Goal: Information Seeking & Learning: Learn about a topic

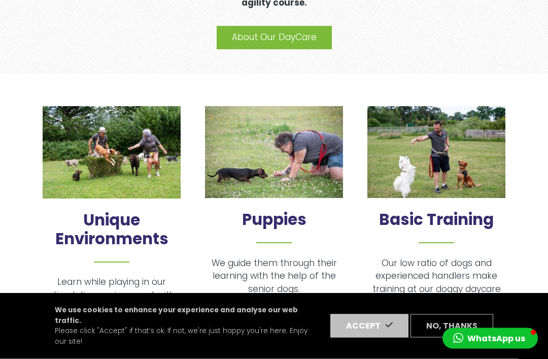
scroll to position [528, 0]
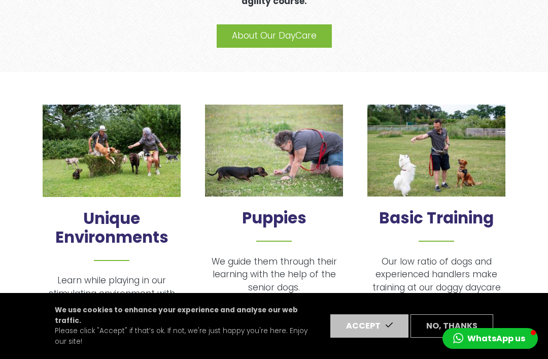
click at [461, 216] on h2 "Basic Training" at bounding box center [436, 225] width 138 height 33
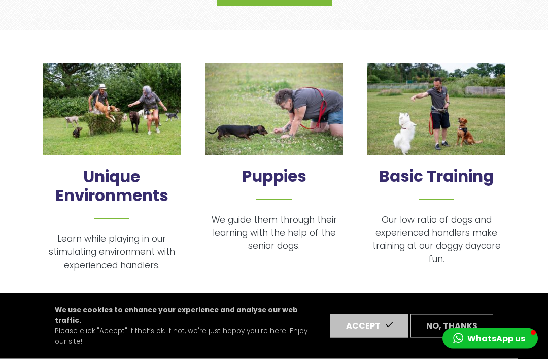
scroll to position [570, 0]
click at [455, 146] on img at bounding box center [436, 109] width 138 height 92
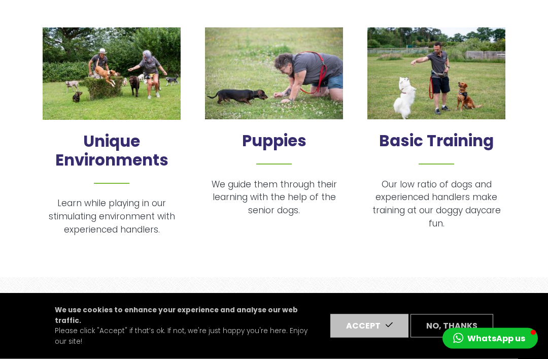
scroll to position [588, 0]
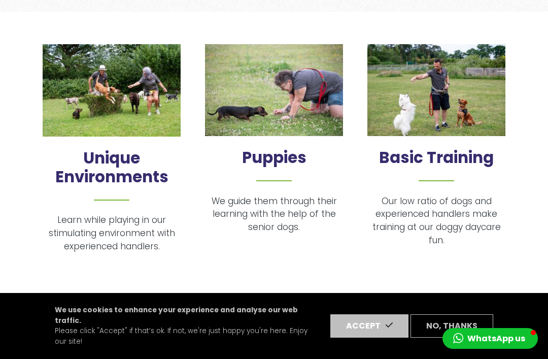
click at [449, 115] on img at bounding box center [436, 90] width 138 height 92
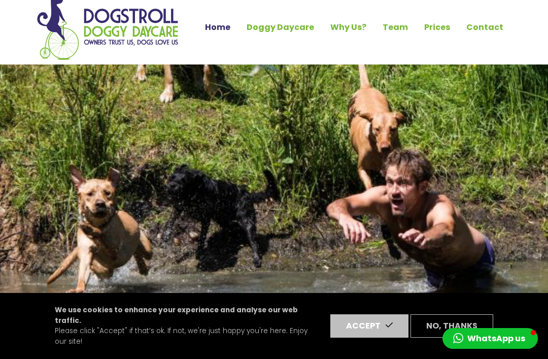
scroll to position [0, 0]
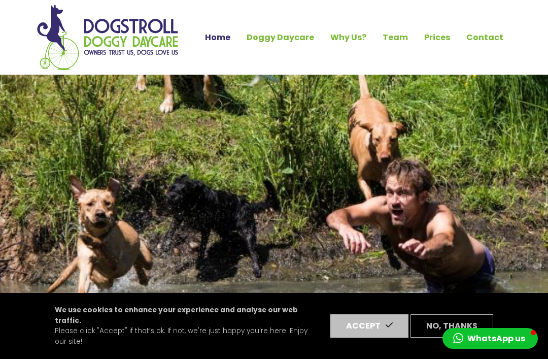
click at [293, 41] on link "Doggy Daycare" at bounding box center [280, 37] width 84 height 17
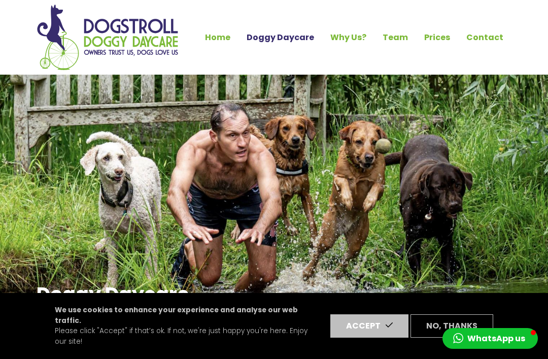
click at [439, 39] on link "Prices" at bounding box center [437, 37] width 42 height 17
